Goal: Information Seeking & Learning: Check status

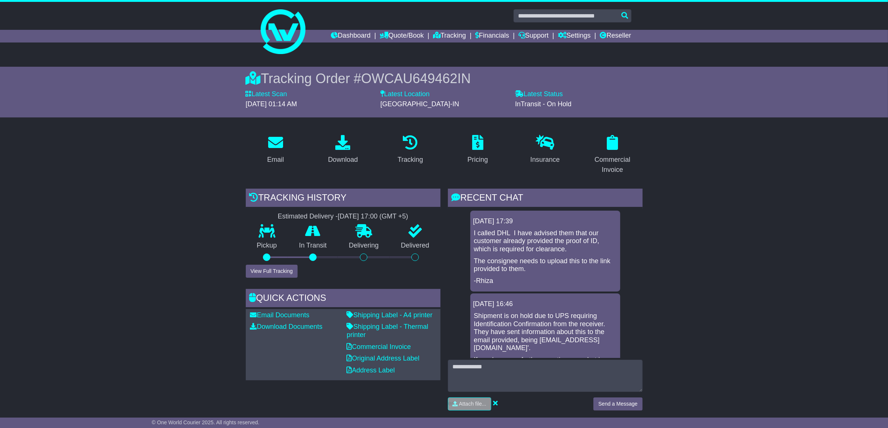
click at [276, 271] on button "View Full Tracking" at bounding box center [272, 271] width 52 height 13
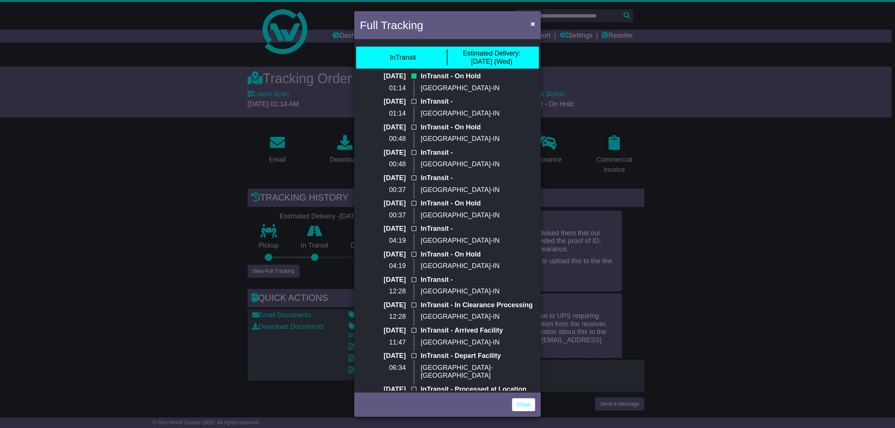
click at [93, 232] on div "Full Tracking × InTransit Estimated Delivery: [DATE] (Wed) [DATE] 01:14 InTrans…" at bounding box center [447, 214] width 895 height 428
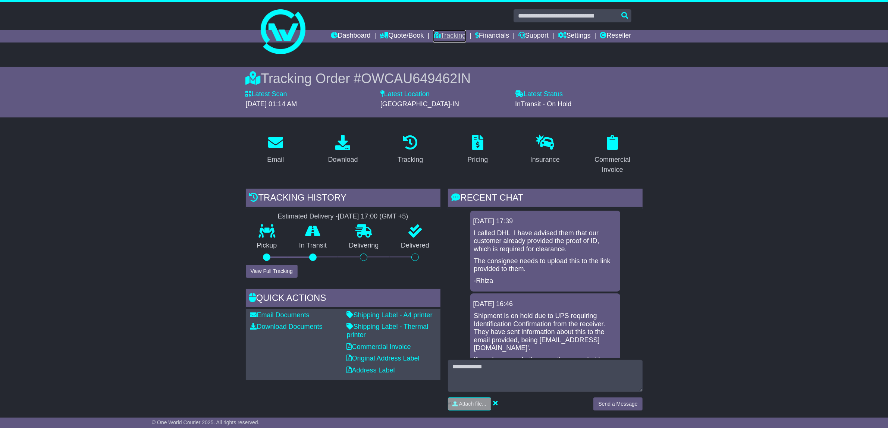
click at [448, 32] on link "Tracking" at bounding box center [449, 36] width 33 height 13
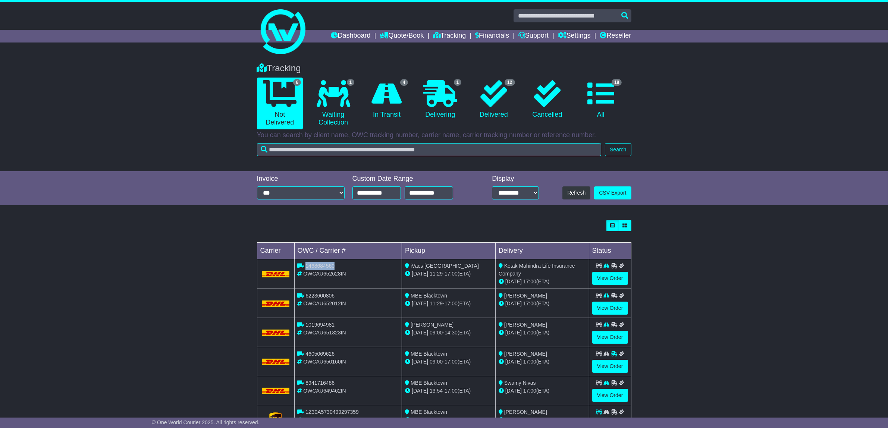
drag, startPoint x: 306, startPoint y: 267, endPoint x: 340, endPoint y: 263, distance: 34.1
click at [340, 263] on div "1468684560" at bounding box center [347, 266] width 101 height 8
copy span "1468684560"
